Goal: Task Accomplishment & Management: Manage account settings

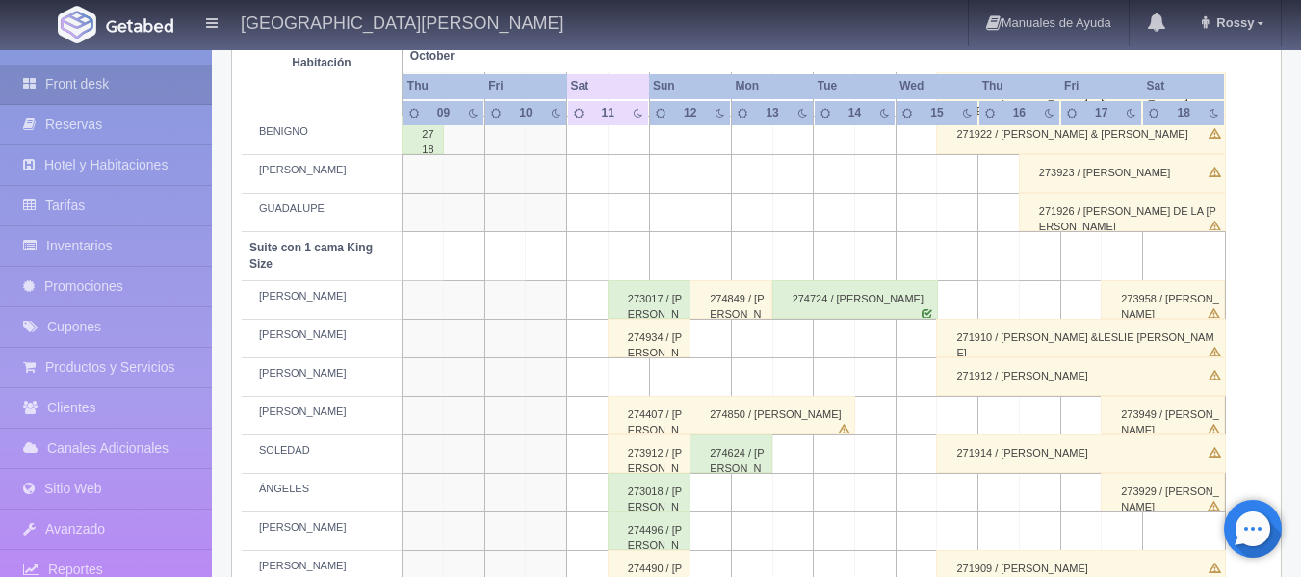
scroll to position [867, 0]
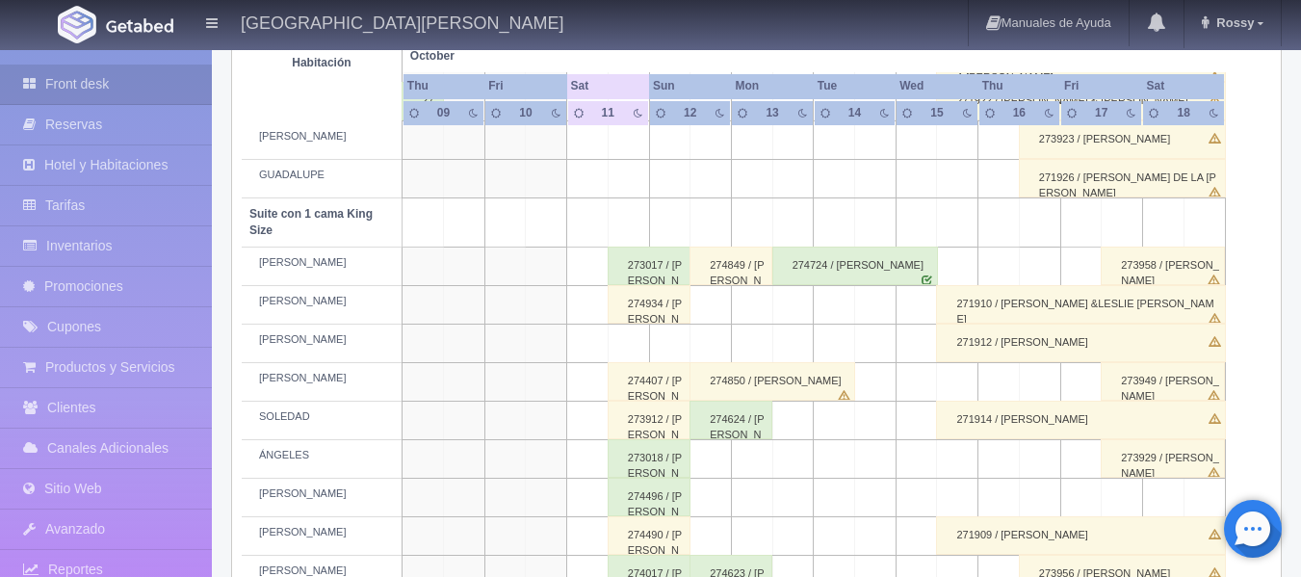
click at [620, 373] on div "274407 / [PERSON_NAME]" at bounding box center [649, 381] width 83 height 39
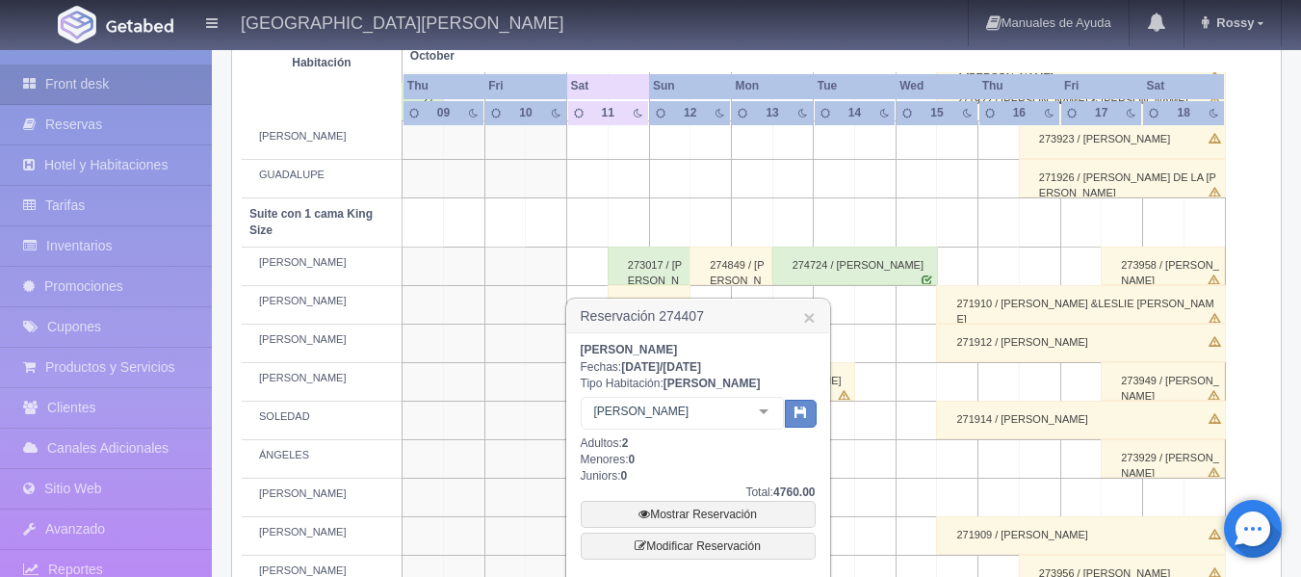
click at [620, 373] on div "[PERSON_NAME]: [DATE] / [DATE] Tipo Habitación: [PERSON_NAME] No elements found…" at bounding box center [698, 523] width 235 height 363
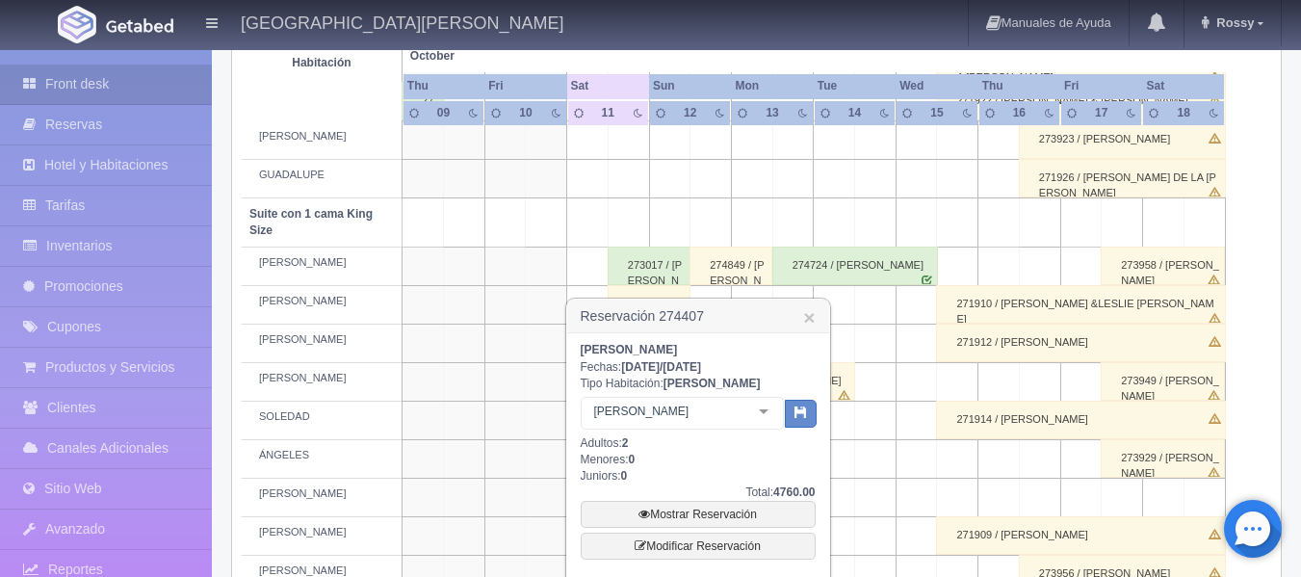
click at [619, 369] on div "[PERSON_NAME]: [DATE] / [DATE] Tipo Habitación: [PERSON_NAME] Suite con 1 cama …" at bounding box center [698, 523] width 235 height 363
drag, startPoint x: 619, startPoint y: 369, endPoint x: 522, endPoint y: 556, distance: 210.6
click at [530, 530] on body "[GEOGRAPHIC_DATA][PERSON_NAME] Manuales de Ayuda Actualizaciones recientes [GEO…" at bounding box center [650, 203] width 1301 height 2045
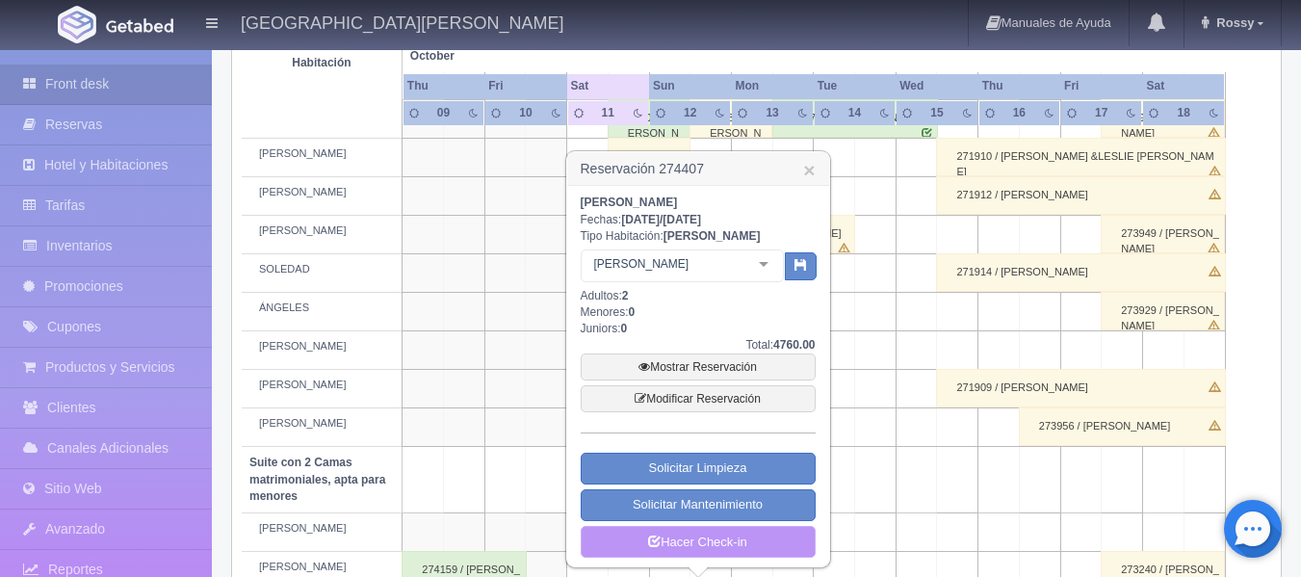
scroll to position [770, 0]
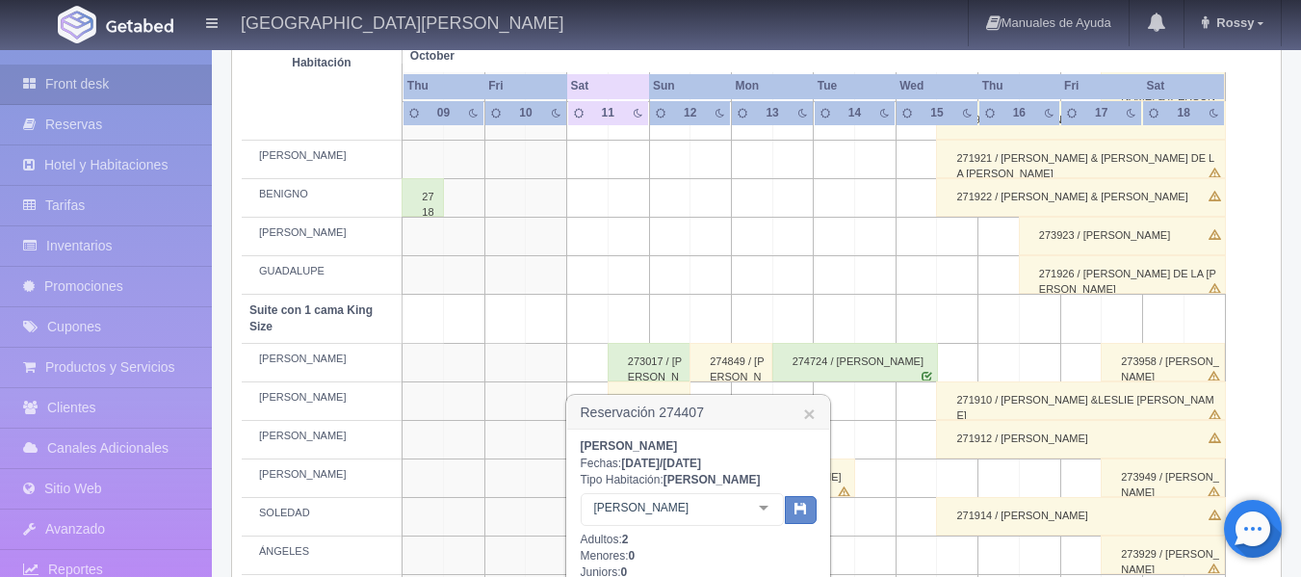
click at [1268, 252] on table "Habitación October Oct Thu Fri Sat Sun Mon Tue Wed Thu 09 10" at bounding box center [756, 438] width 1029 height 1694
click at [804, 418] on link "×" at bounding box center [809, 414] width 12 height 20
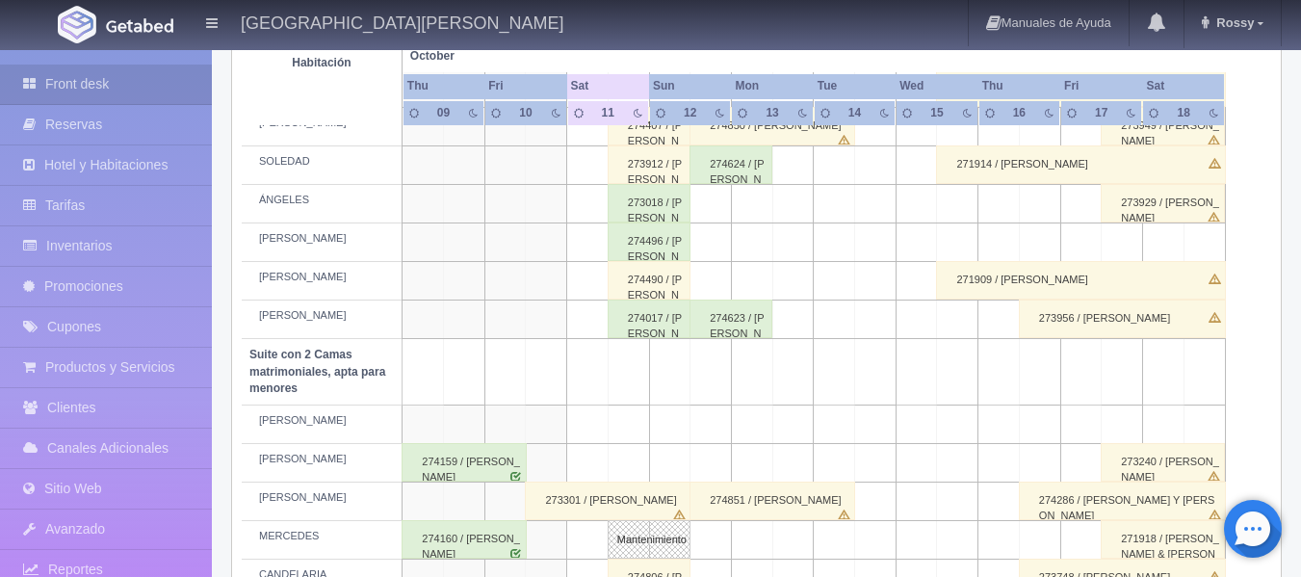
scroll to position [1156, 0]
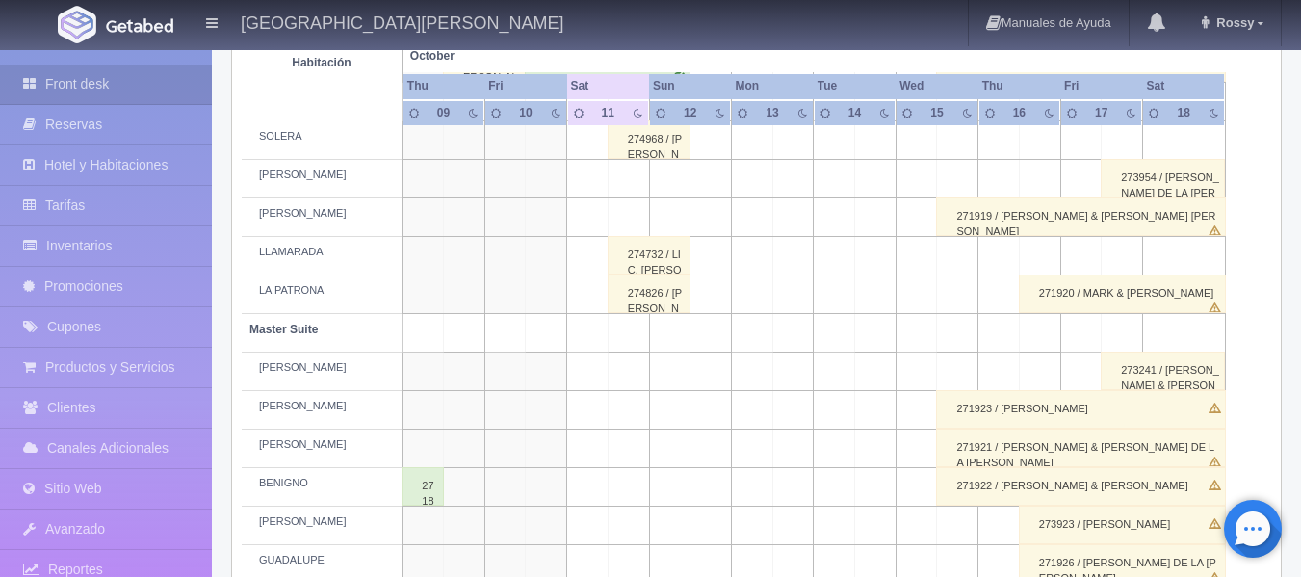
scroll to position [578, 0]
